Goal: Task Accomplishment & Management: Use online tool/utility

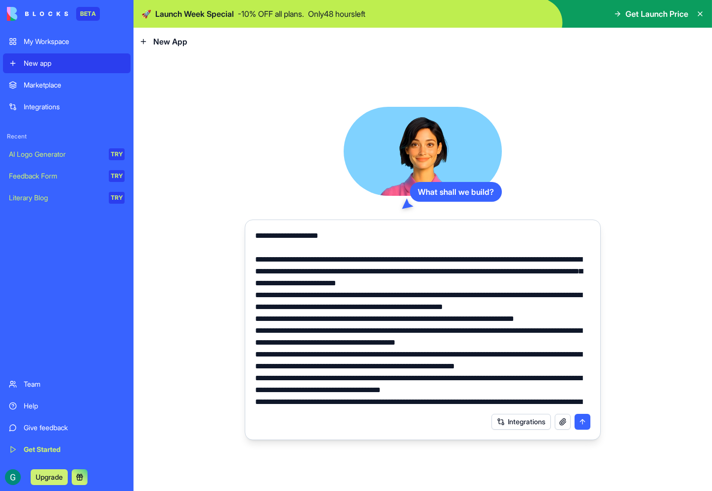
scroll to position [214, 0]
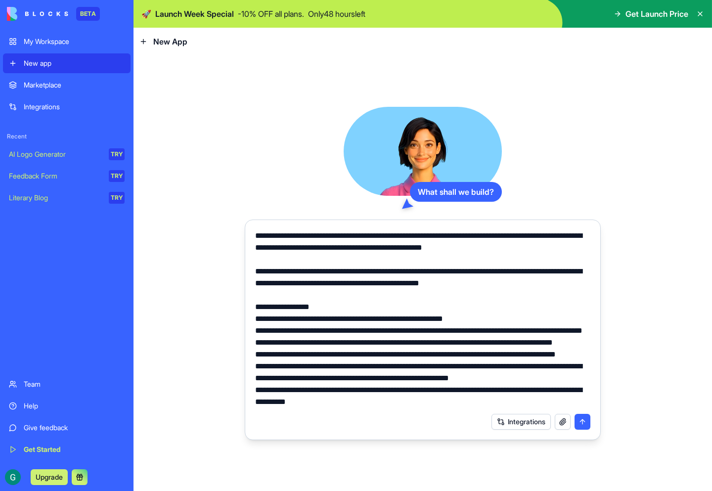
click at [296, 313] on textarea at bounding box center [422, 319] width 335 height 178
click at [583, 425] on button "submit" at bounding box center [582, 422] width 16 height 16
click at [581, 422] on button "submit" at bounding box center [582, 422] width 16 height 16
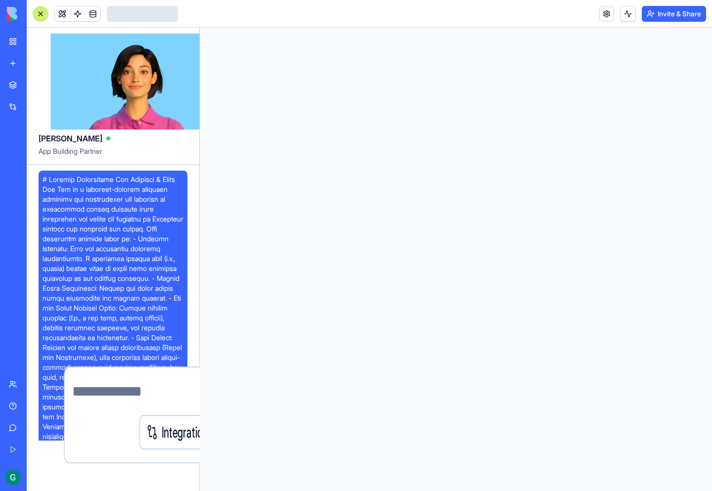
scroll to position [264, 0]
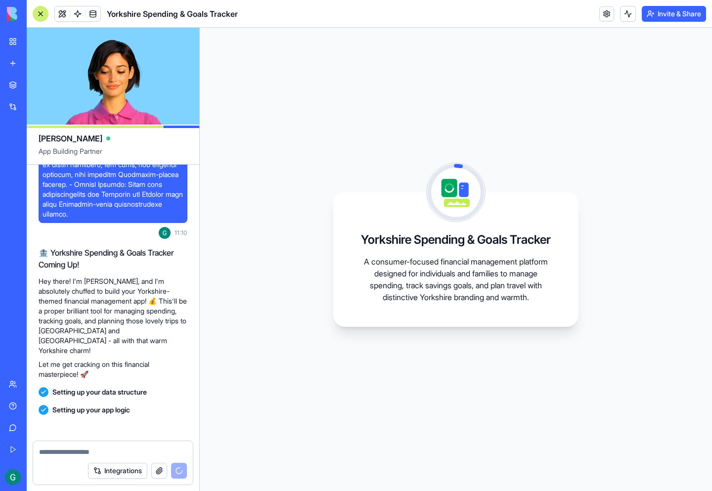
scroll to position [468, 0]
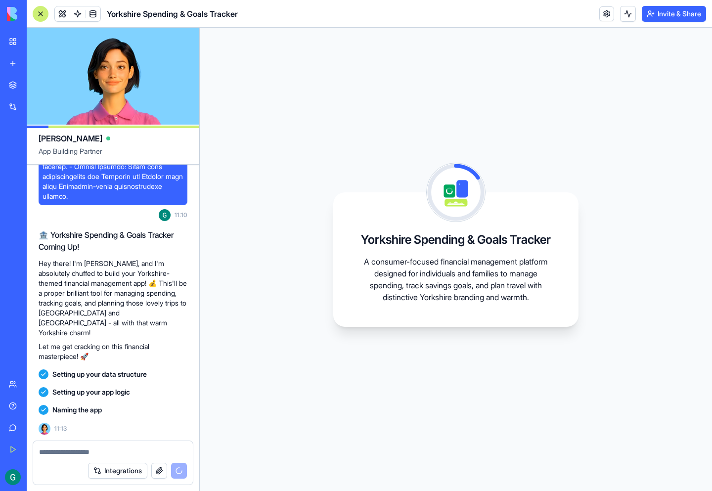
click at [377, 426] on div "Yorkshire Spending & Goals Tracker A consumer-focused financial management plat…" at bounding box center [456, 259] width 512 height 463
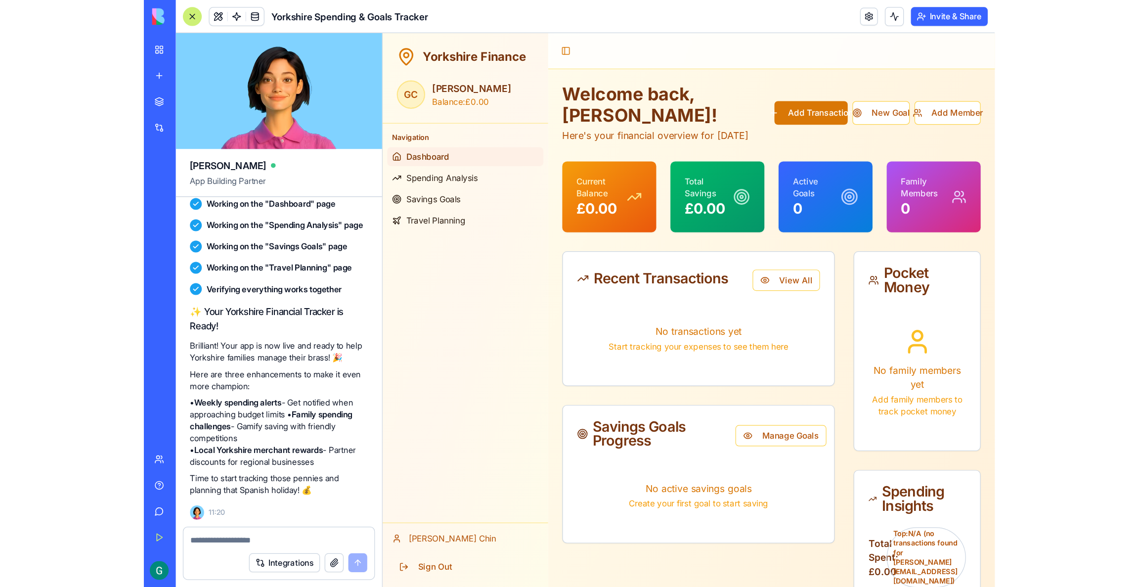
scroll to position [762, 0]
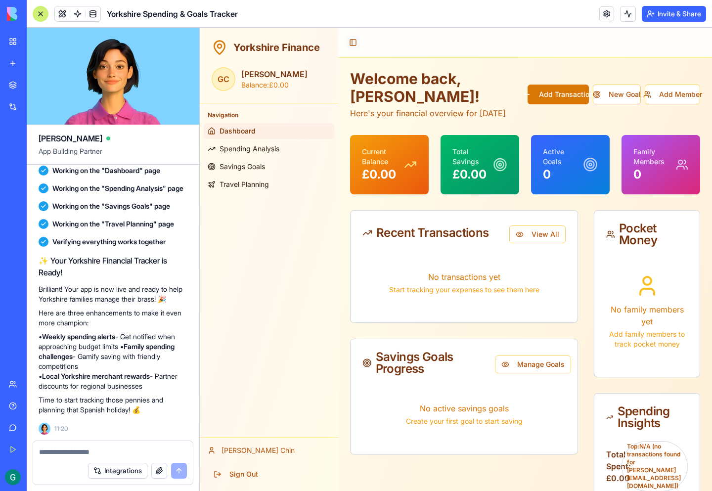
click at [354, 44] on button "Toggle Sidebar" at bounding box center [353, 43] width 14 height 14
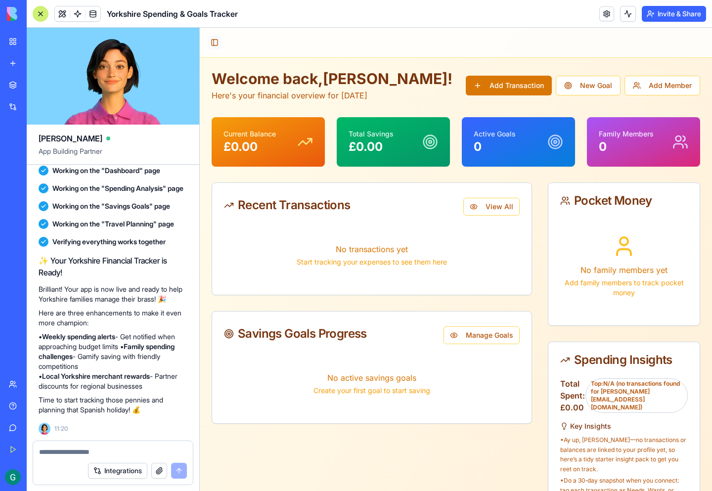
click at [215, 40] on button "Toggle Sidebar" at bounding box center [215, 43] width 14 height 14
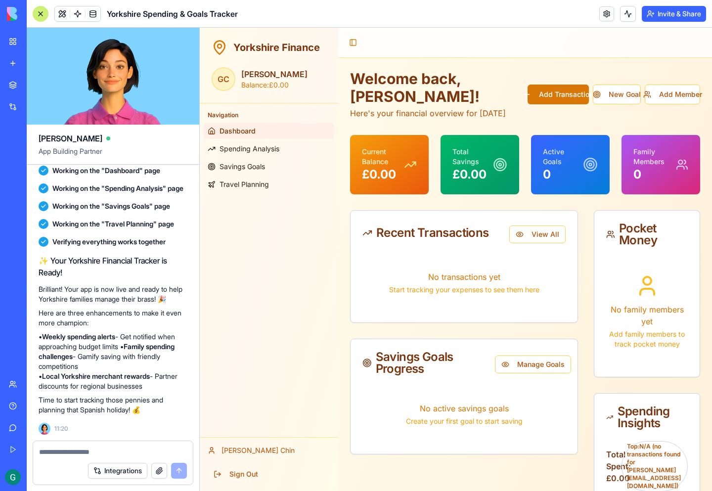
drag, startPoint x: 276, startPoint y: 268, endPoint x: 476, endPoint y: 296, distance: 201.6
click at [276, 268] on div "Navigation Dashboard Spending Analysis Savings Goals Travel Planning" at bounding box center [269, 270] width 138 height 334
click at [533, 373] on button "Manage Goals" at bounding box center [533, 364] width 76 height 18
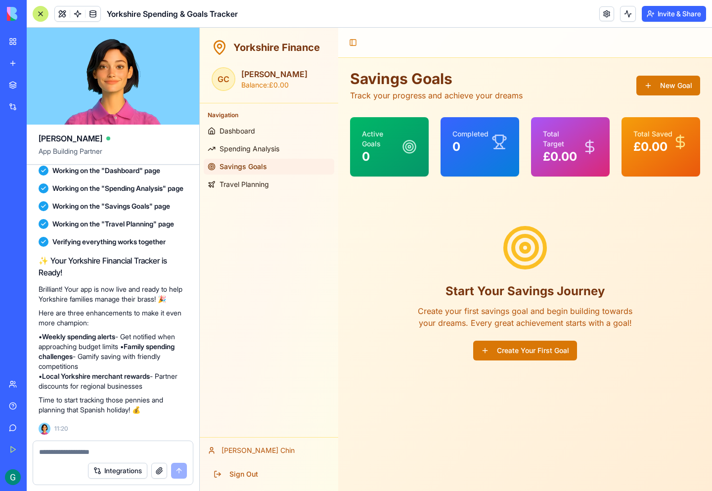
click at [476, 158] on div "Completed 0" at bounding box center [479, 141] width 79 height 49
click at [391, 305] on div "Start Your Savings Journey Create your first savings goal and begin building to…" at bounding box center [525, 292] width 350 height 200
click at [71, 311] on p "Here are three enhancements to make it even more champion:" at bounding box center [113, 318] width 149 height 20
click at [252, 385] on div "Navigation Dashboard Spending Analysis Savings Goals Travel Planning" at bounding box center [269, 270] width 138 height 334
click at [65, 14] on button at bounding box center [62, 13] width 15 height 15
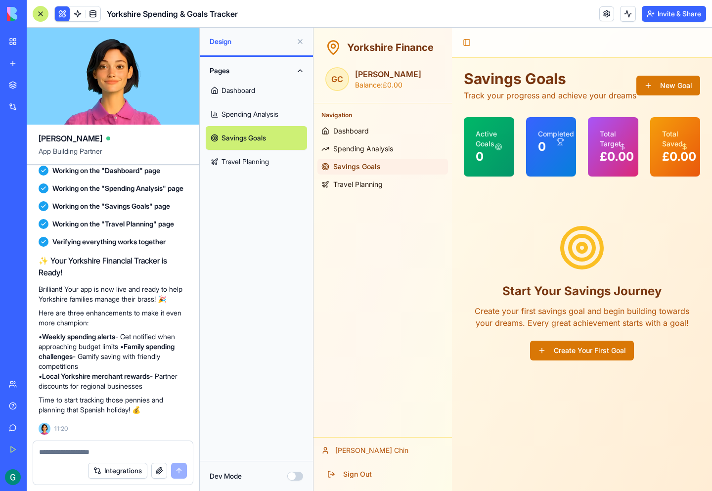
click at [242, 97] on link "Dashboard" at bounding box center [256, 91] width 101 height 24
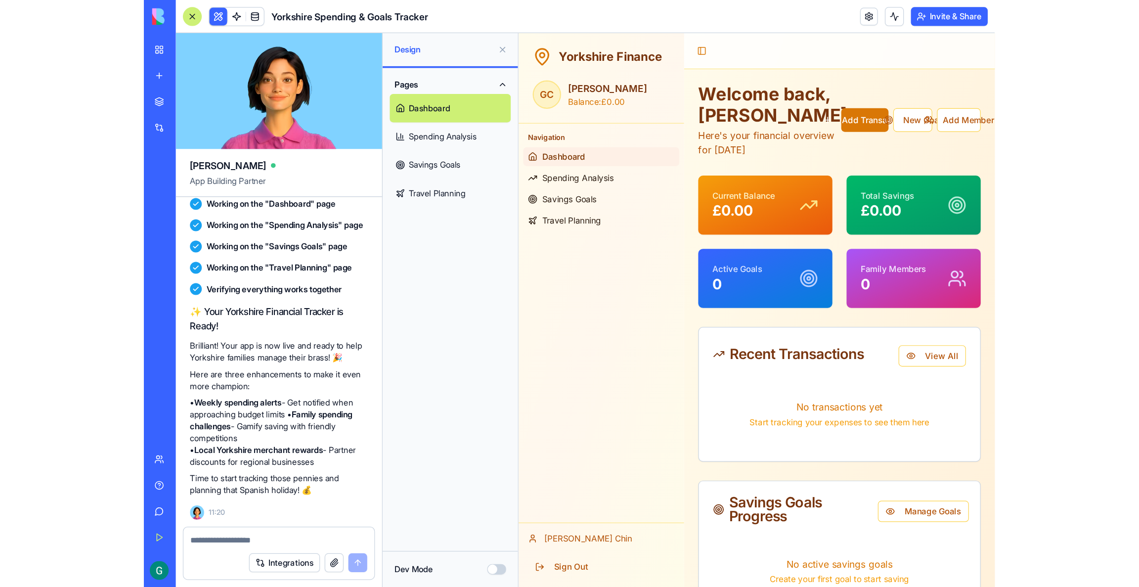
scroll to position [666, 0]
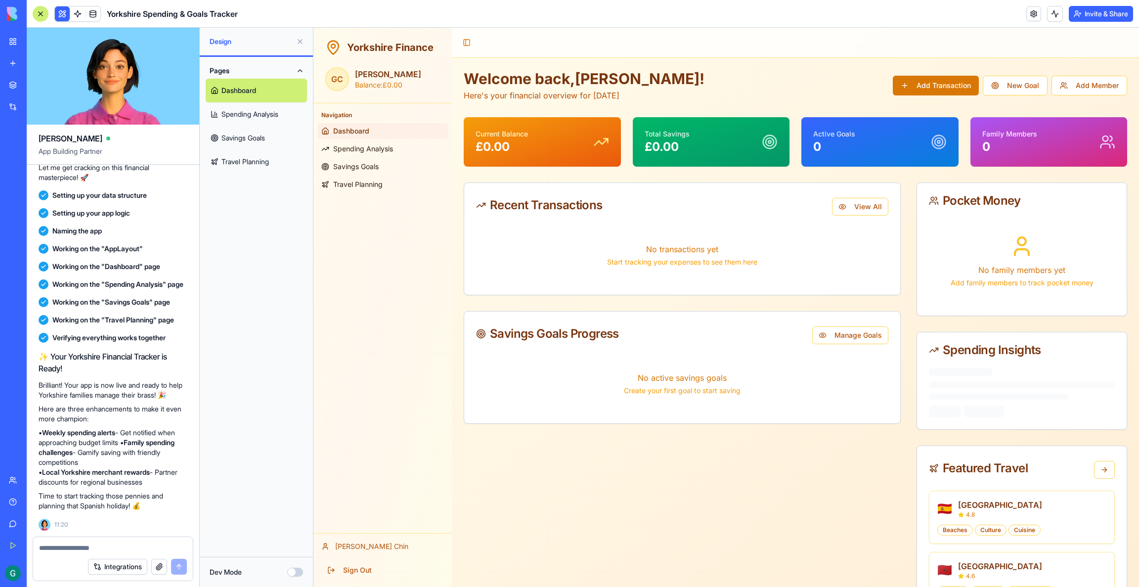
click at [711, 62] on div "Welcome back, [PERSON_NAME] ! Here's your financial overview for [DATE] Add Tra…" at bounding box center [795, 354] width 687 height 593
click at [378, 155] on link "Spending Analysis" at bounding box center [382, 149] width 131 height 16
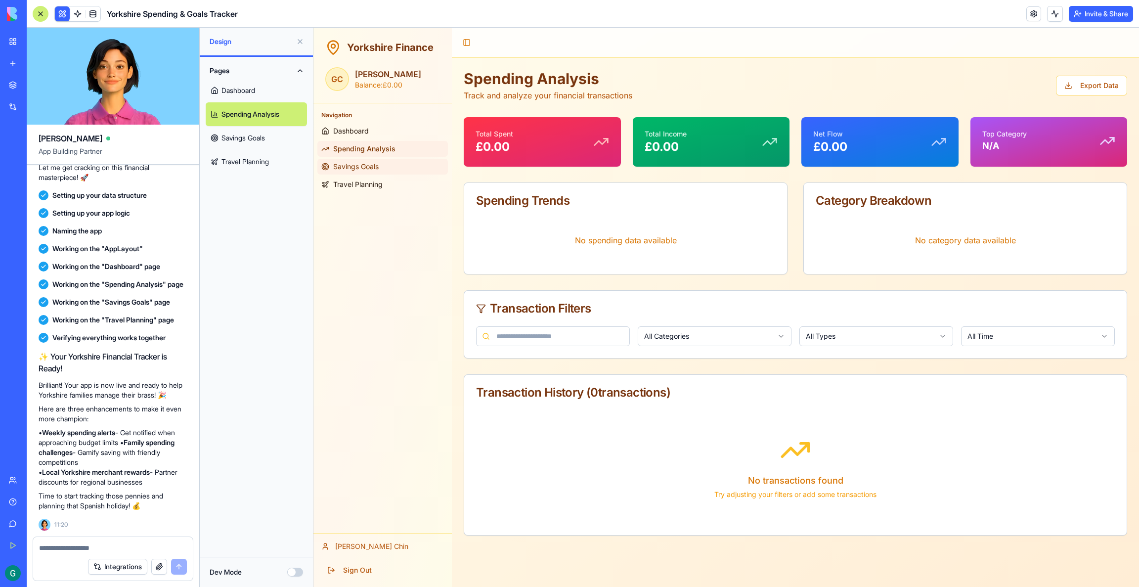
click at [369, 164] on span "Savings Goals" at bounding box center [355, 167] width 45 height 10
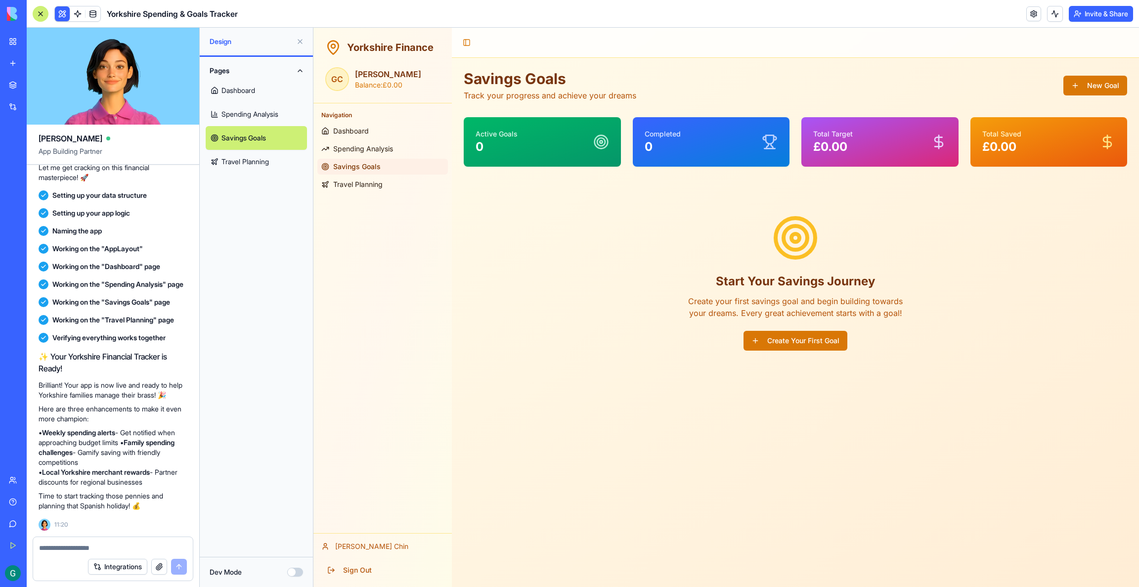
click at [248, 96] on link "Dashboard" at bounding box center [256, 91] width 101 height 24
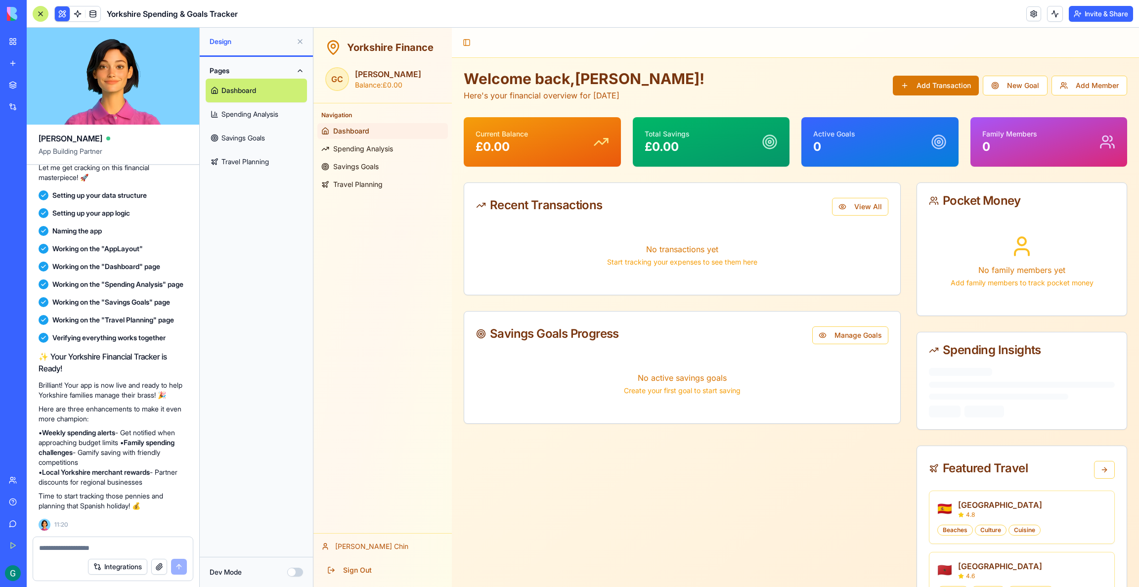
click at [242, 113] on link "Spending Analysis" at bounding box center [256, 114] width 101 height 24
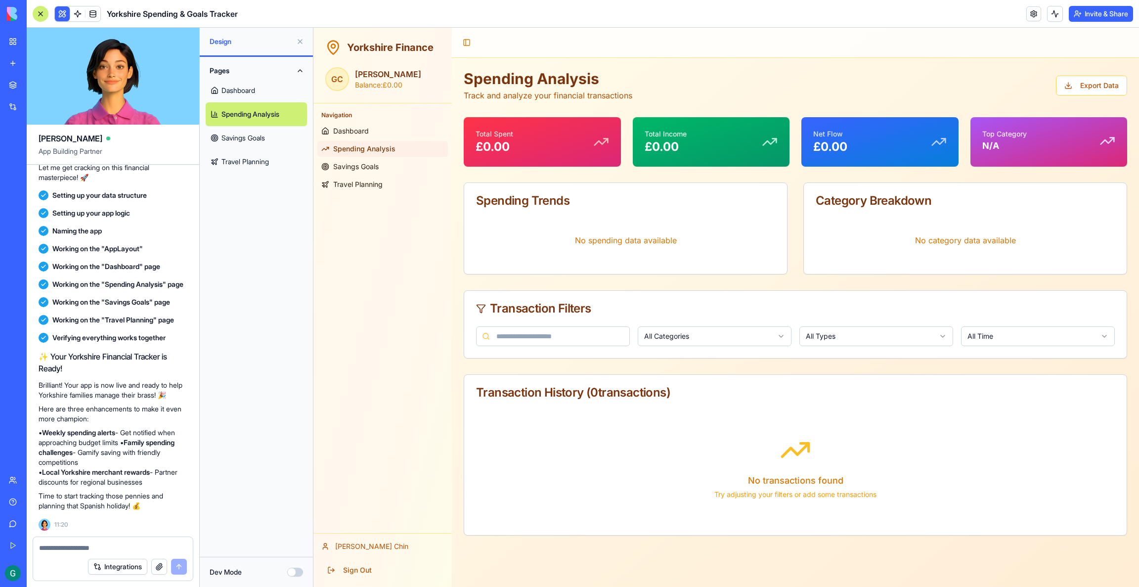
click at [235, 130] on link "Savings Goals" at bounding box center [256, 138] width 101 height 24
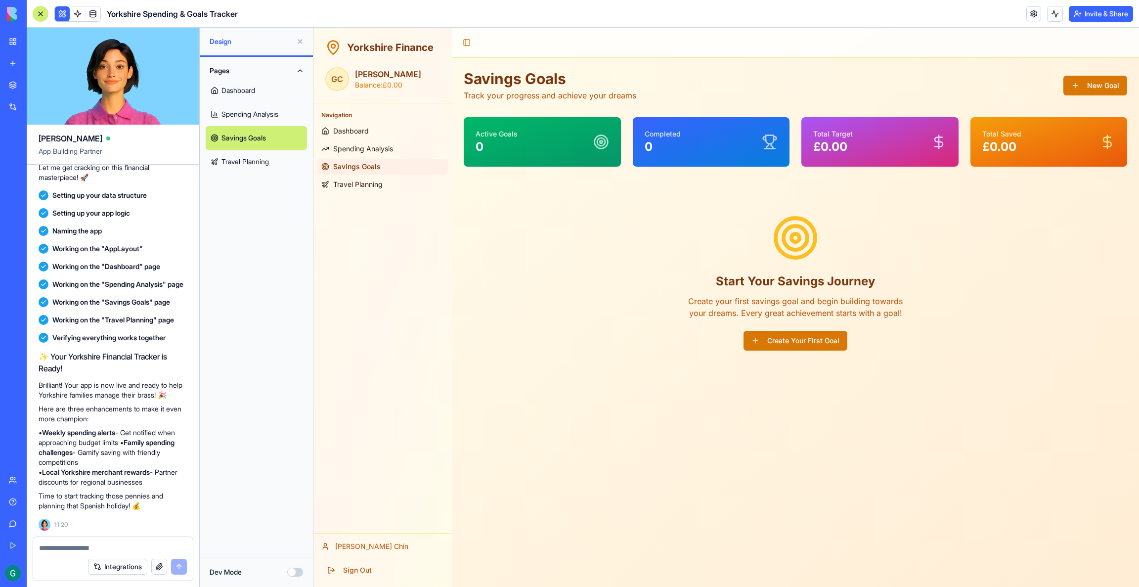
click at [231, 156] on link "Travel Planning" at bounding box center [256, 162] width 101 height 24
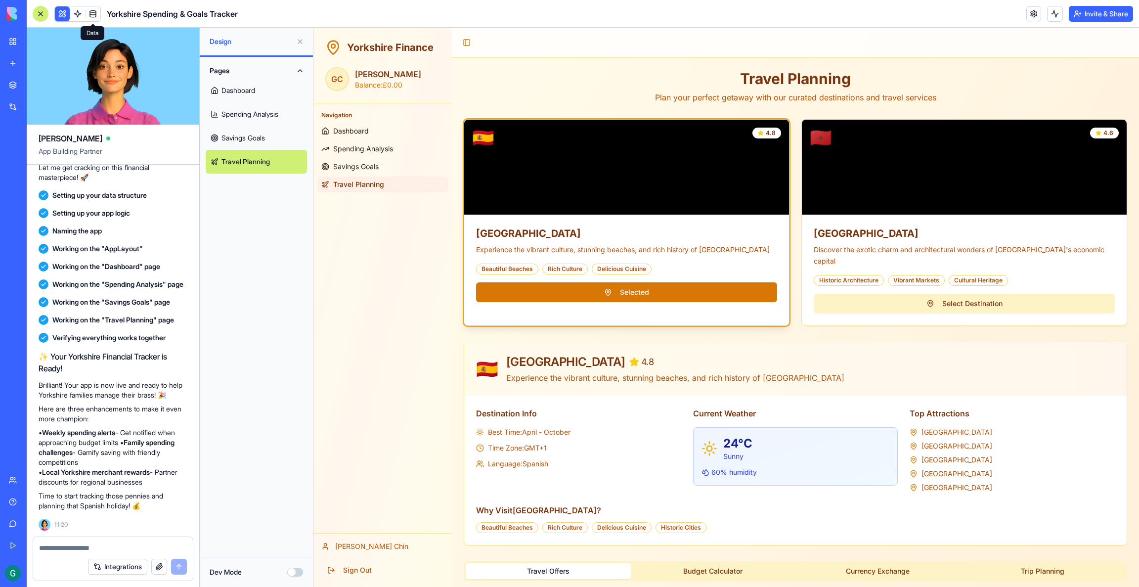
click at [88, 12] on link at bounding box center [93, 13] width 15 height 15
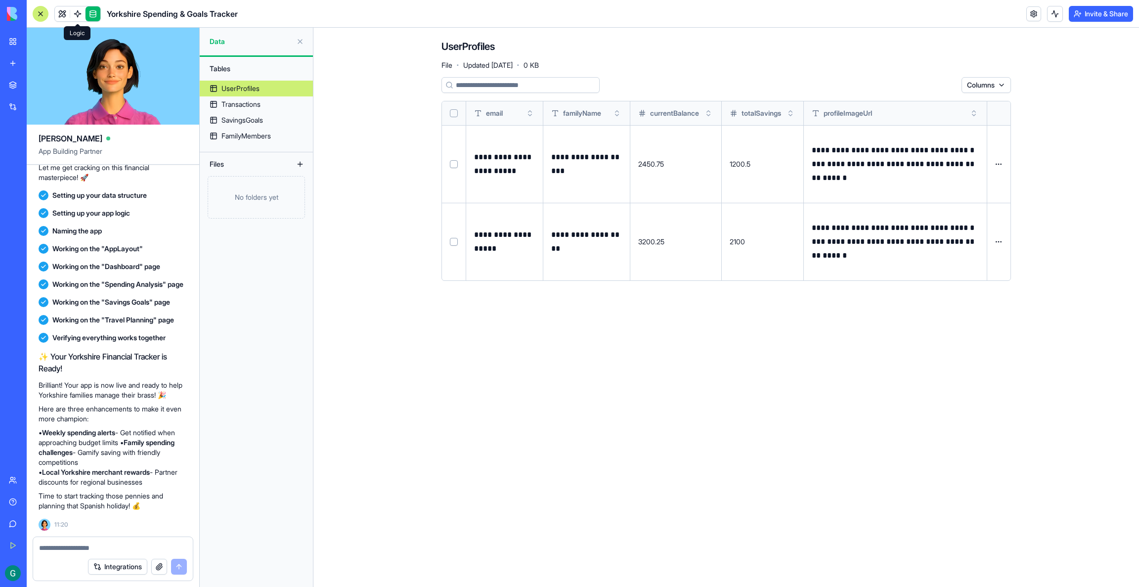
click at [77, 14] on link at bounding box center [77, 13] width 15 height 15
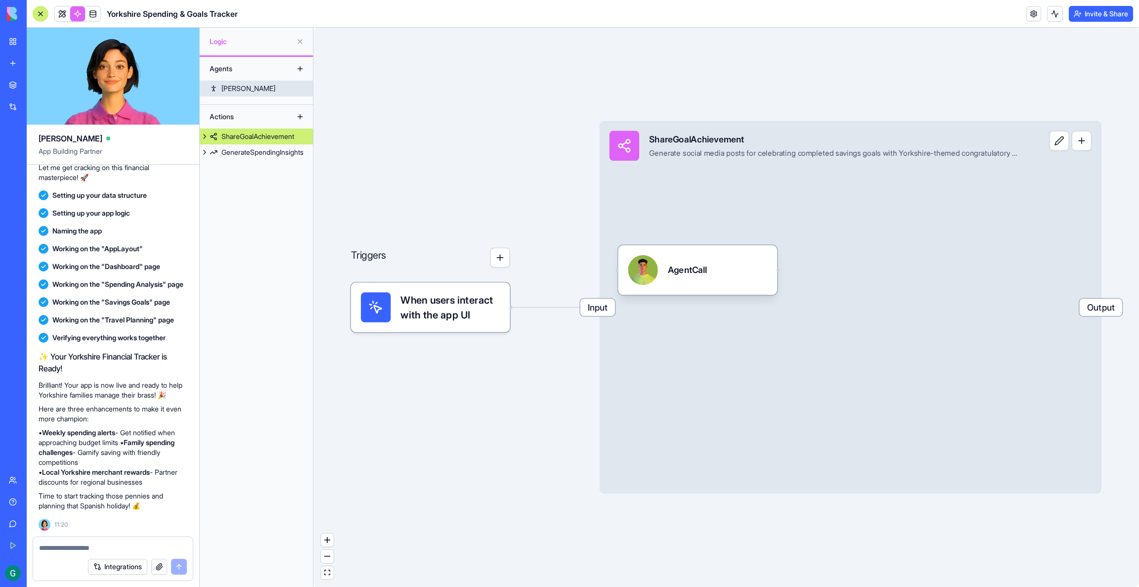
click at [237, 83] on link "[PERSON_NAME]" at bounding box center [256, 89] width 113 height 16
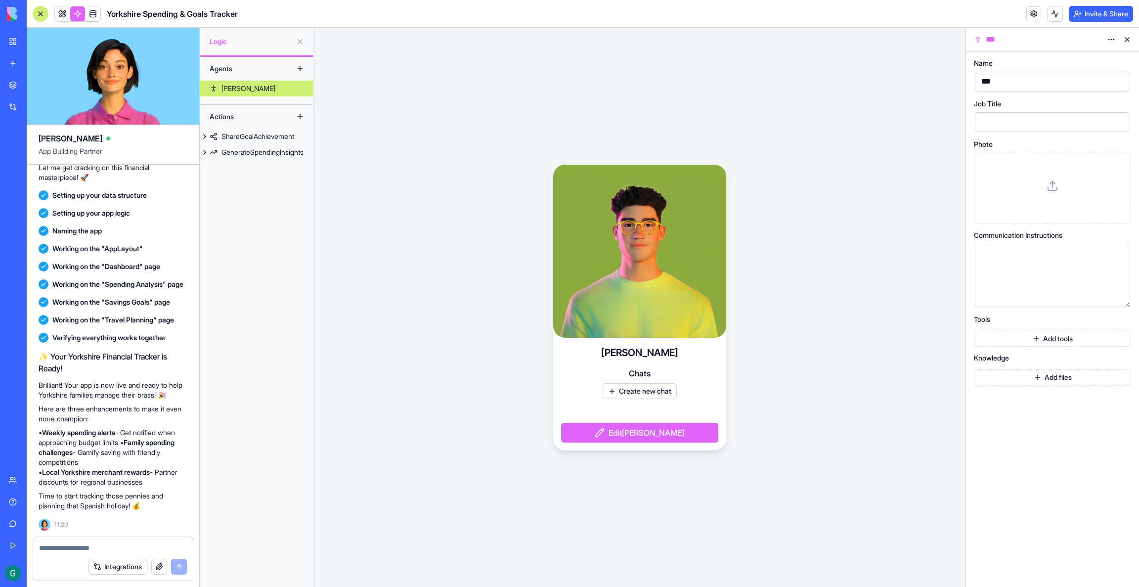
click at [711, 381] on button "Add files" at bounding box center [1052, 377] width 157 height 16
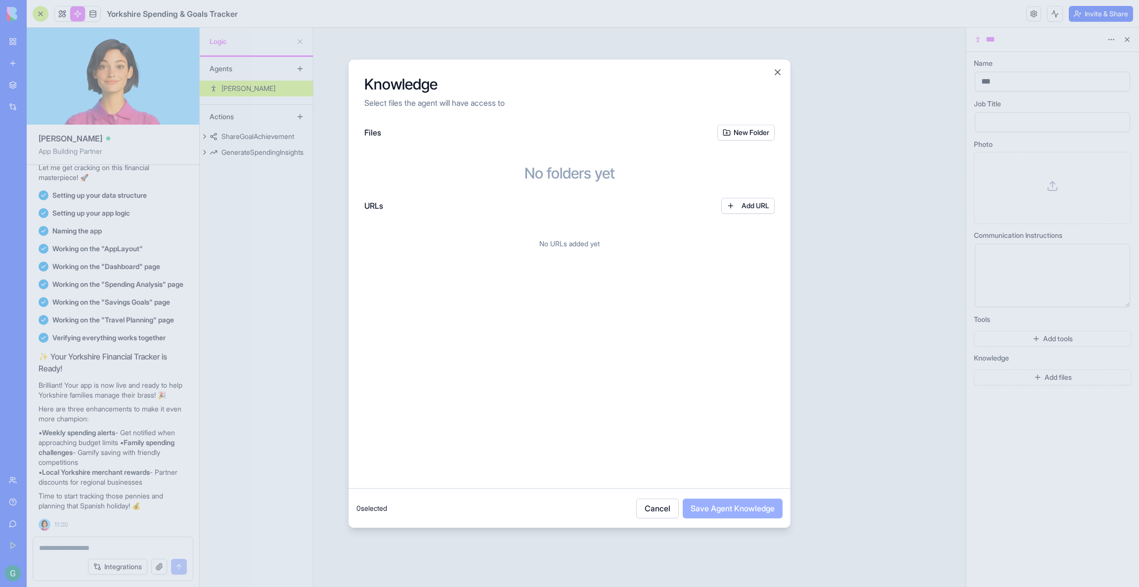
click at [648, 490] on button "Cancel" at bounding box center [657, 508] width 43 height 20
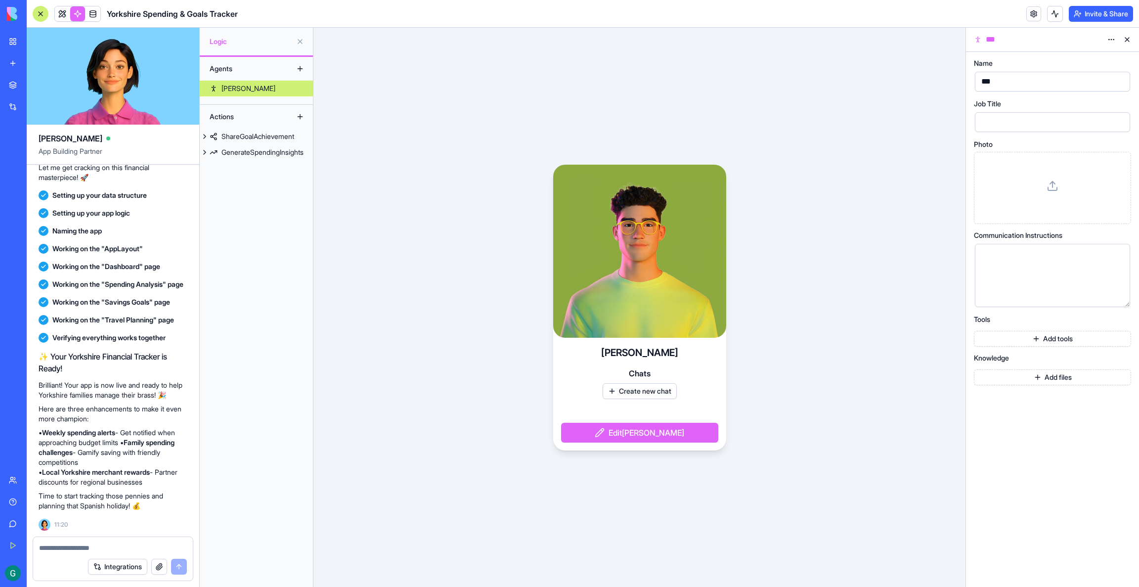
click at [711, 340] on button "Add tools" at bounding box center [1052, 339] width 157 height 16
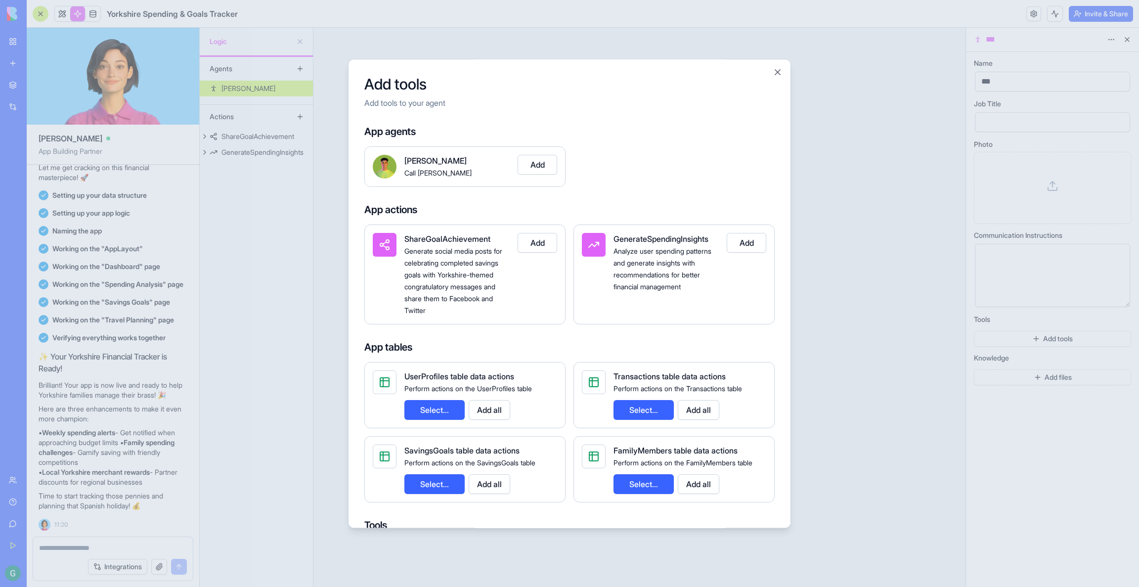
click at [711, 75] on button "Close" at bounding box center [778, 72] width 10 height 10
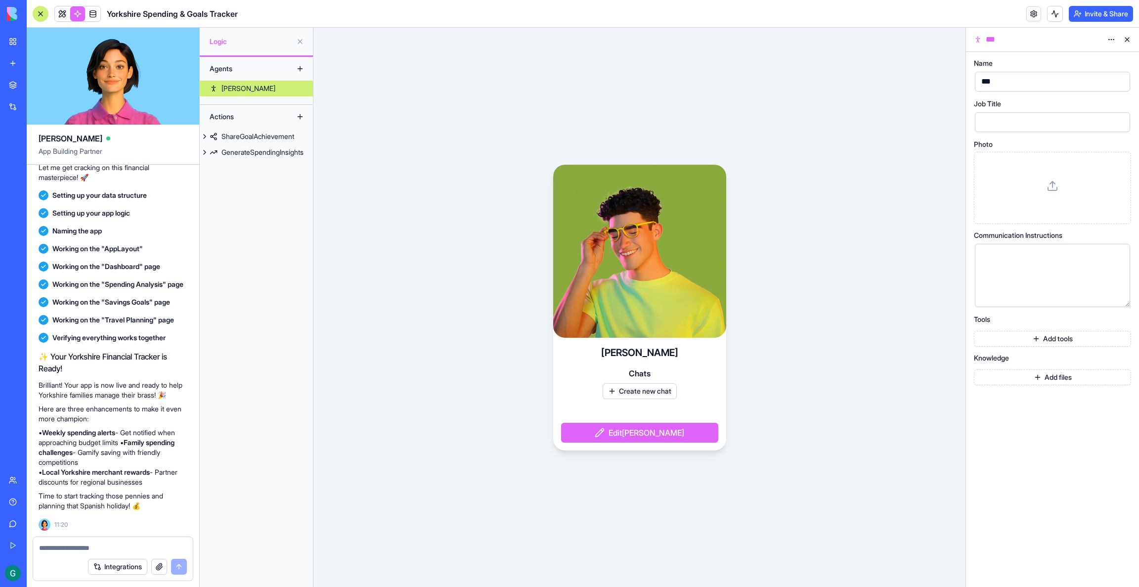
click at [268, 316] on div "Agents [PERSON_NAME] Actions ShareGoalAchievement GenerateSpendingInsights" at bounding box center [256, 322] width 113 height 530
click at [61, 16] on link at bounding box center [62, 13] width 15 height 15
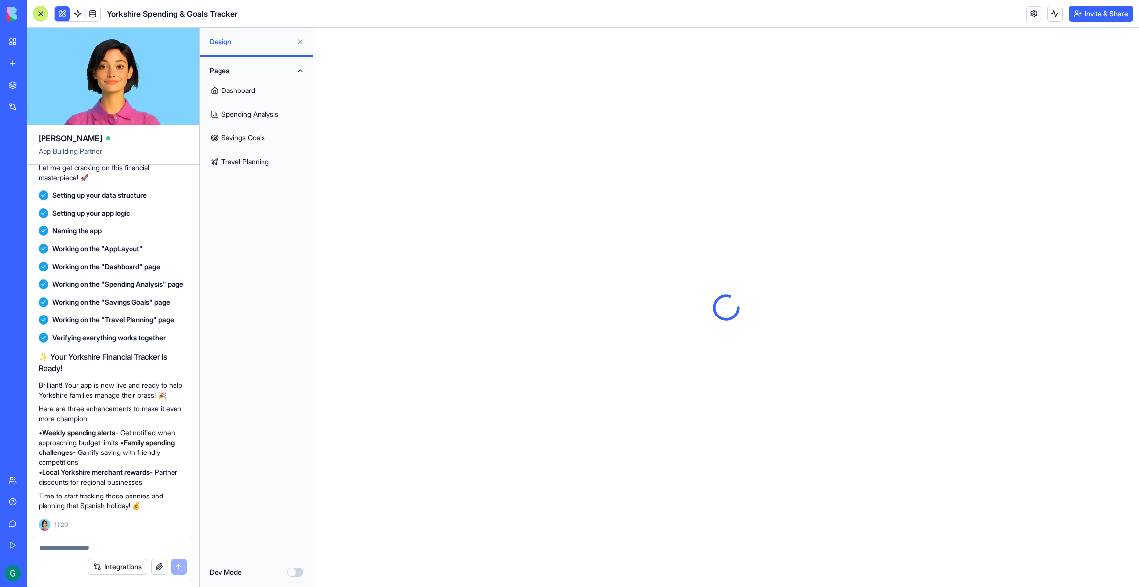
click at [297, 44] on button at bounding box center [300, 42] width 16 height 16
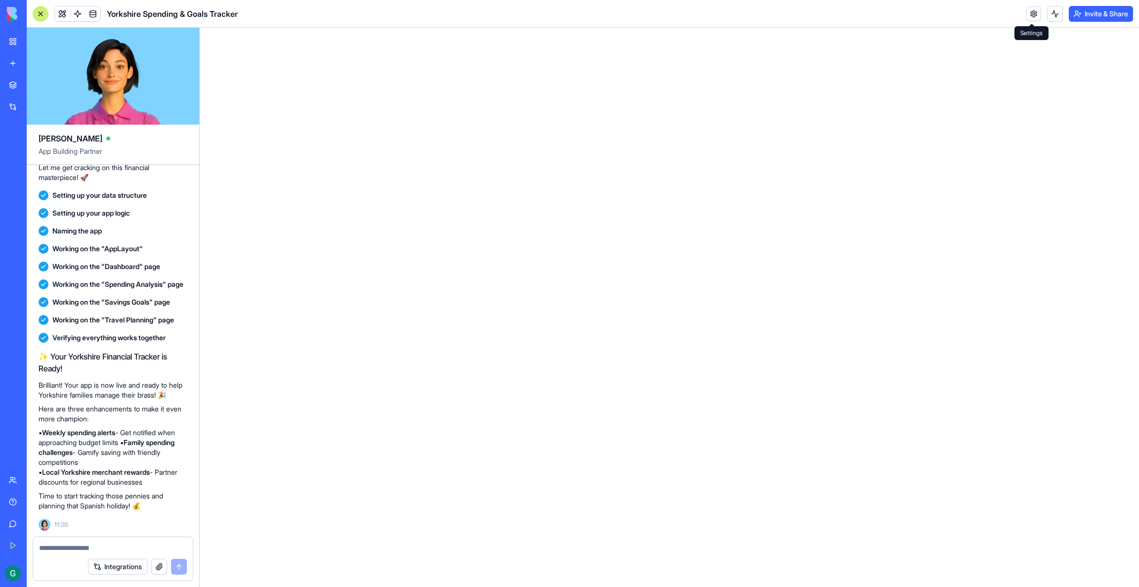
click at [711, 17] on link at bounding box center [1033, 13] width 15 height 15
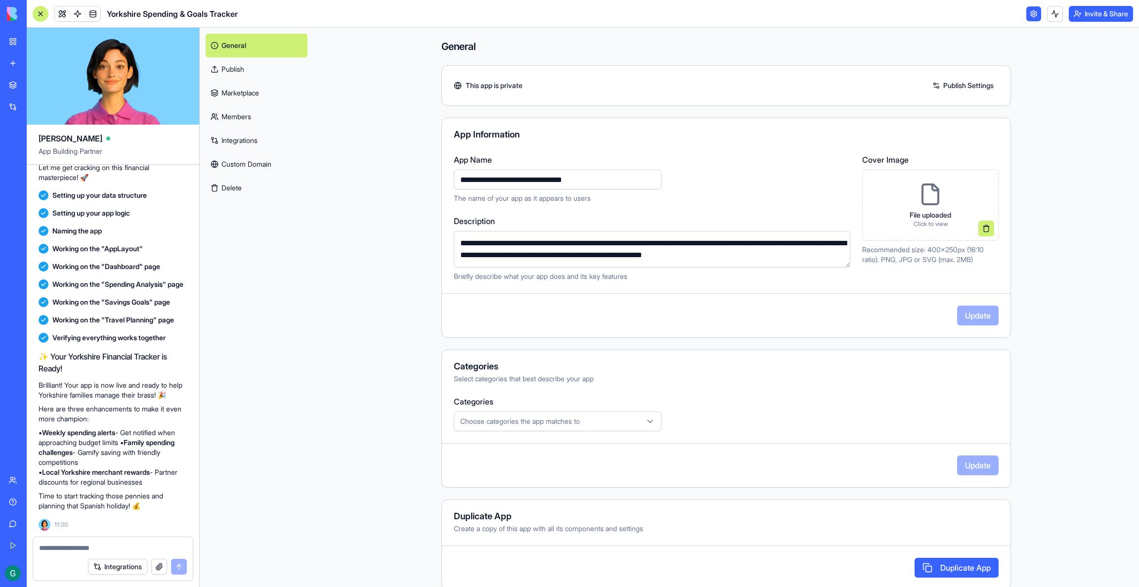
click at [243, 91] on link "Marketplace" at bounding box center [257, 93] width 102 height 24
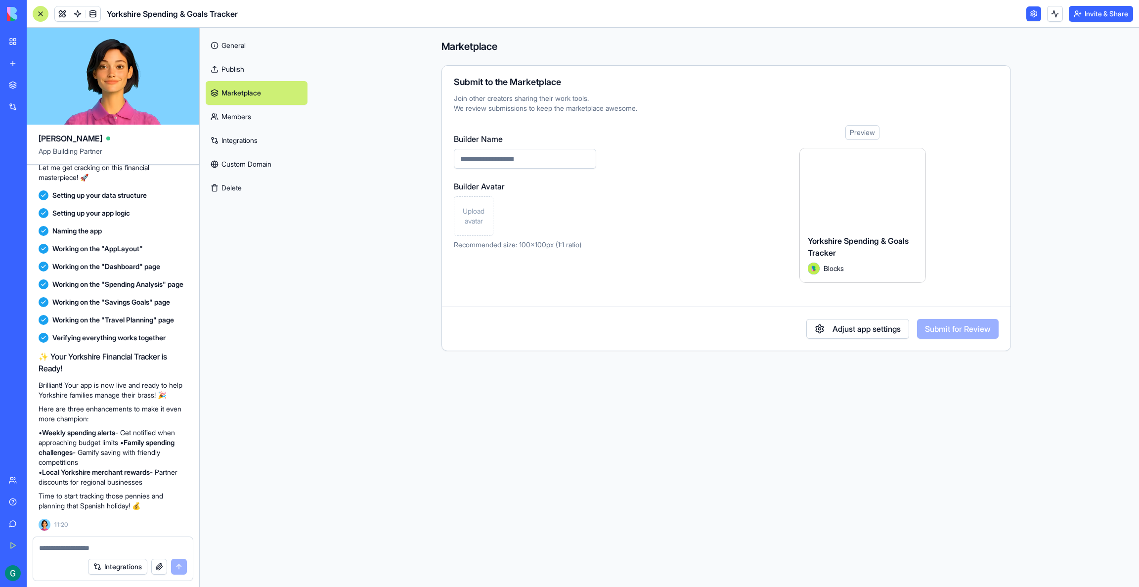
click at [239, 116] on link "Members" at bounding box center [257, 117] width 102 height 24
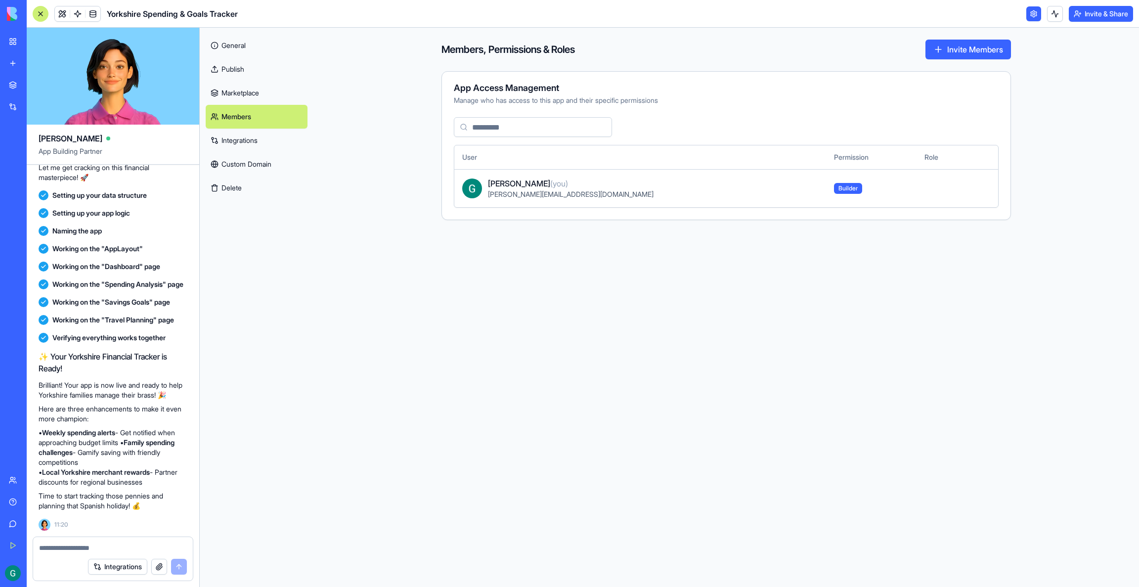
click at [237, 143] on link "Integrations" at bounding box center [257, 141] width 102 height 24
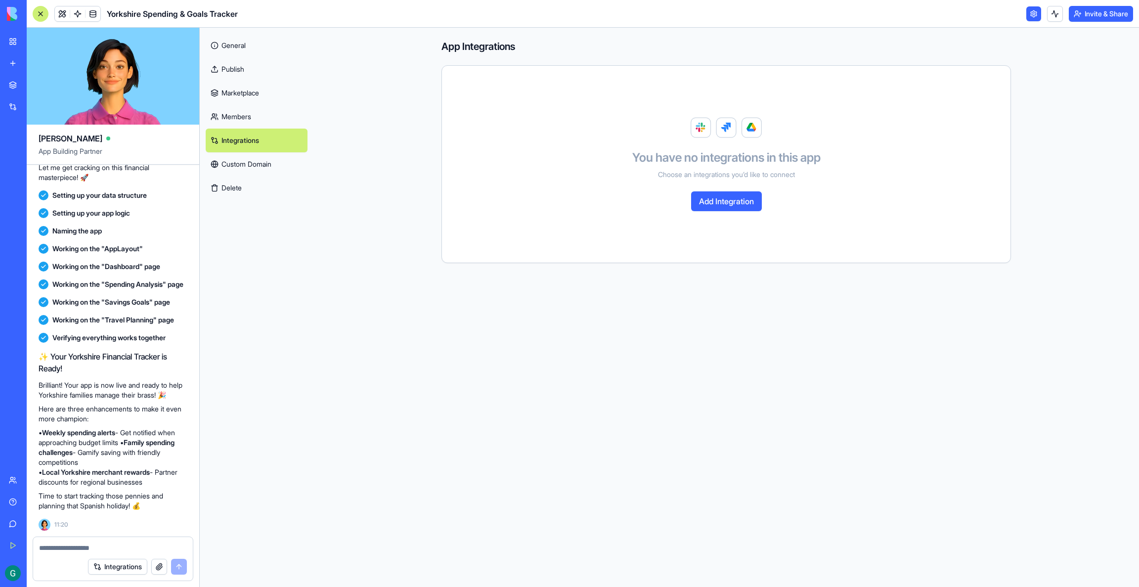
click at [36, 13] on div at bounding box center [41, 14] width 16 height 16
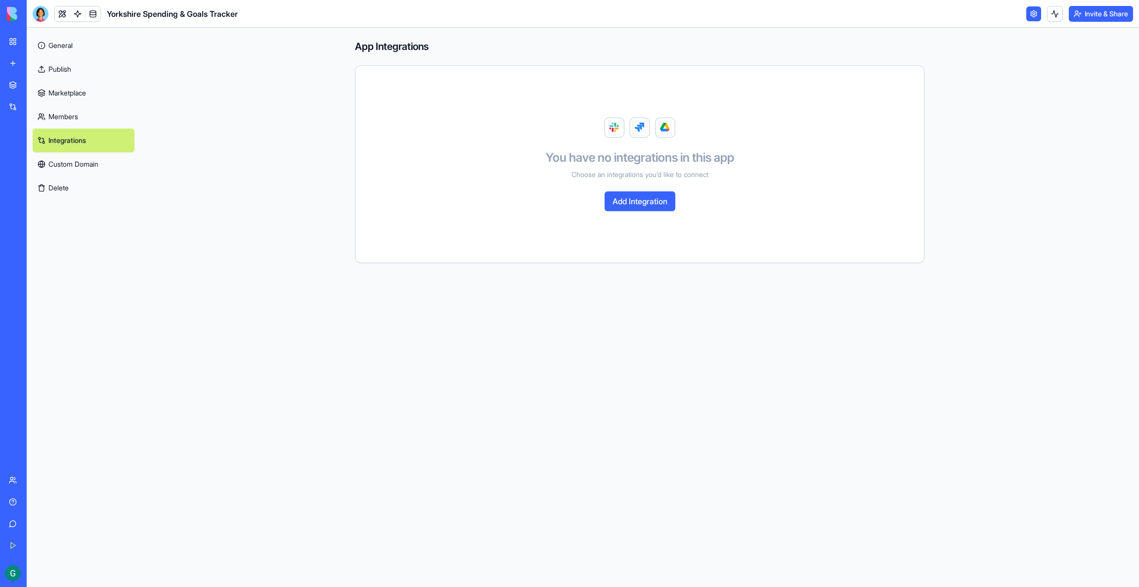
click at [711, 13] on link at bounding box center [1033, 13] width 15 height 15
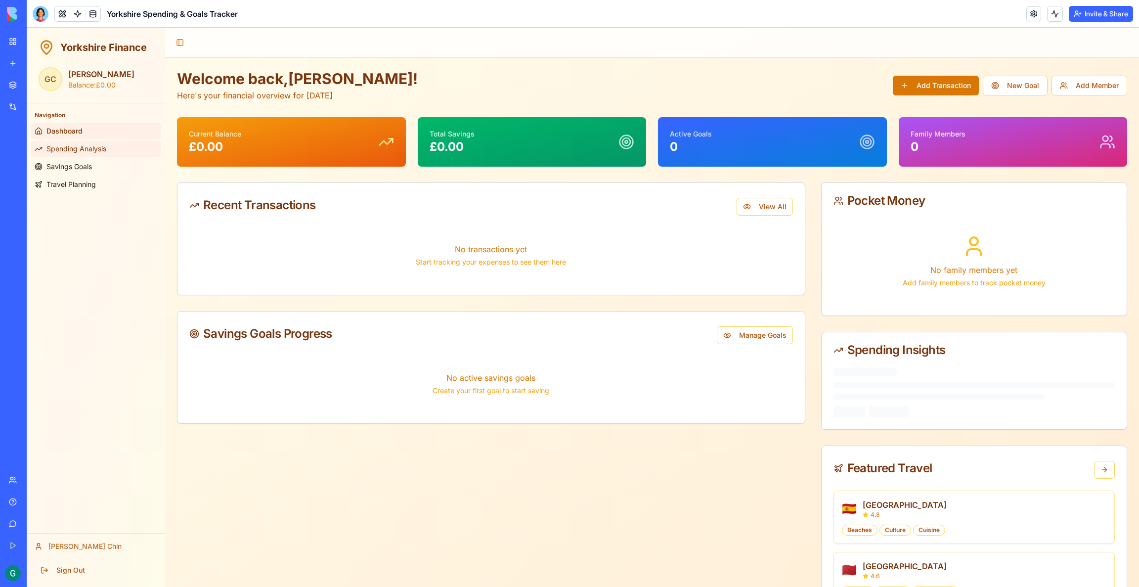
click at [97, 148] on span "Spending Analysis" at bounding box center [76, 149] width 60 height 10
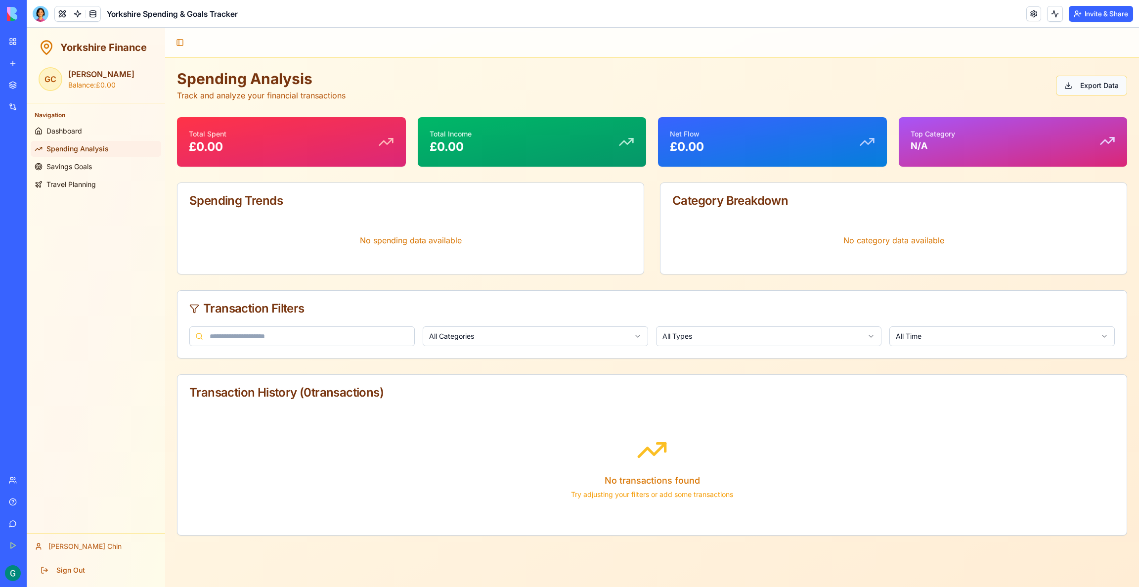
click at [711, 89] on button "Export Data" at bounding box center [1091, 86] width 71 height 20
click at [641, 81] on div "Spending Analysis Track and analyze your financial transactions Export Data" at bounding box center [652, 86] width 950 height 32
